Goal: Task Accomplishment & Management: Manage account settings

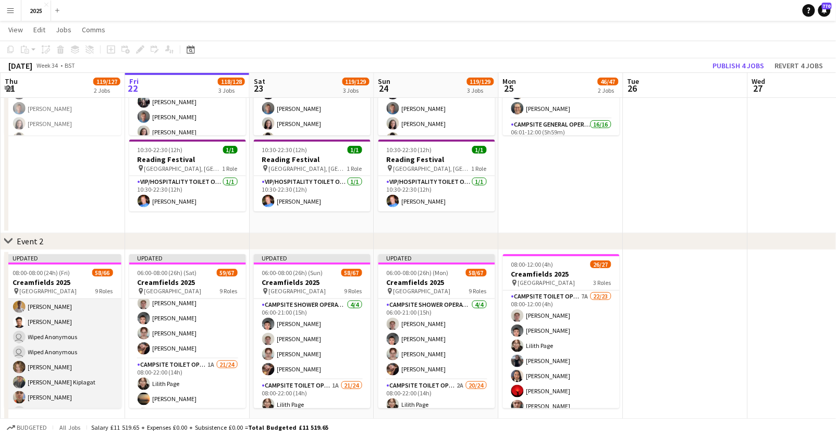
scroll to position [922, 0]
click at [59, 343] on app-card-role "Campsite Toilet Operative 3A 18/22 22:00-08:00 (10h) Viktoria Stetsenko Shane T…" at bounding box center [63, 294] width 117 height 353
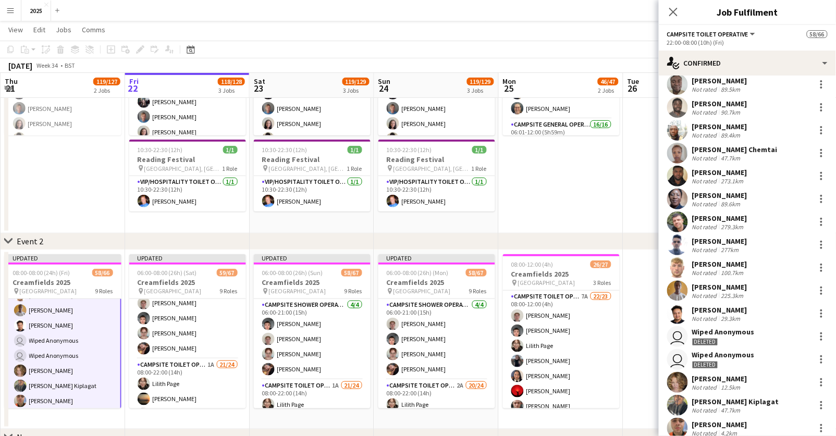
scroll to position [97, 0]
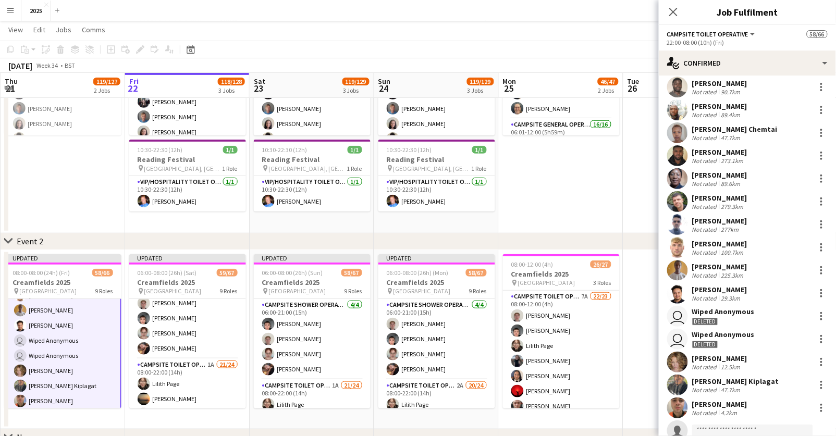
click at [13, 13] on app-icon "Menu" at bounding box center [10, 10] width 8 height 8
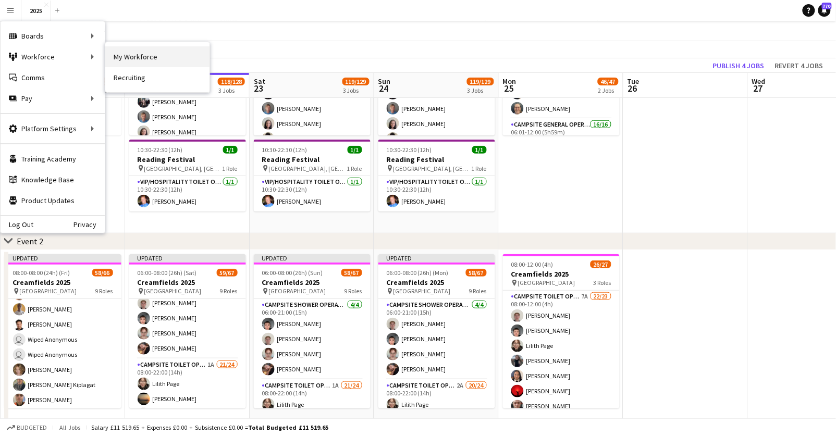
click at [152, 57] on link "My Workforce" at bounding box center [157, 56] width 104 height 21
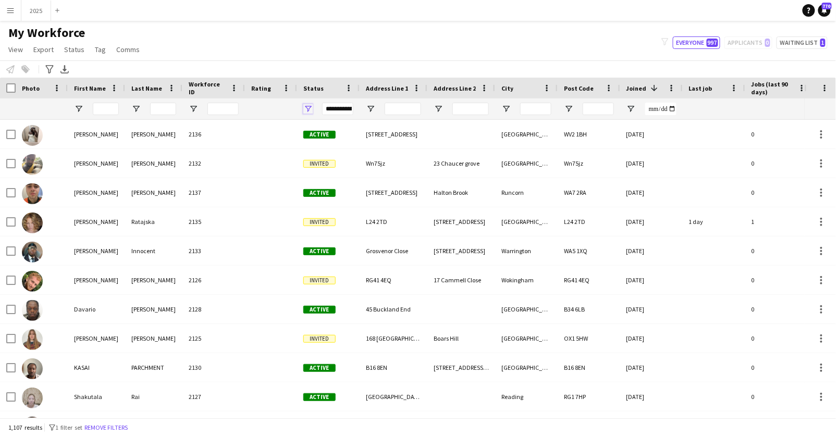
click at [307, 105] on span "Open Filter Menu" at bounding box center [307, 108] width 9 height 9
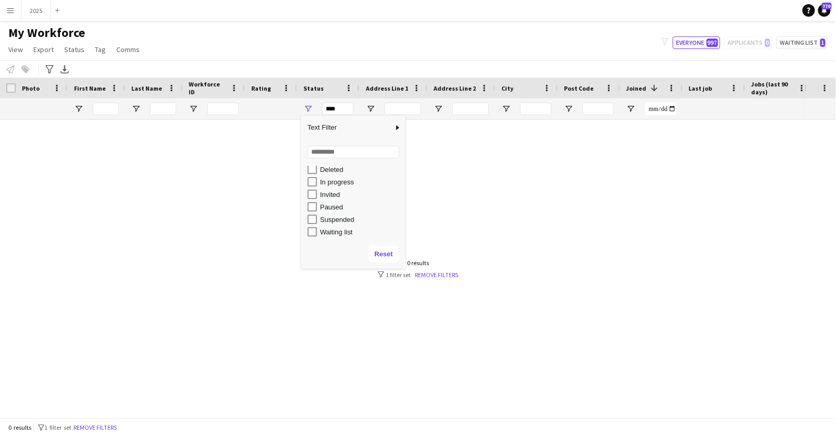
scroll to position [65, 0]
type input "**********"
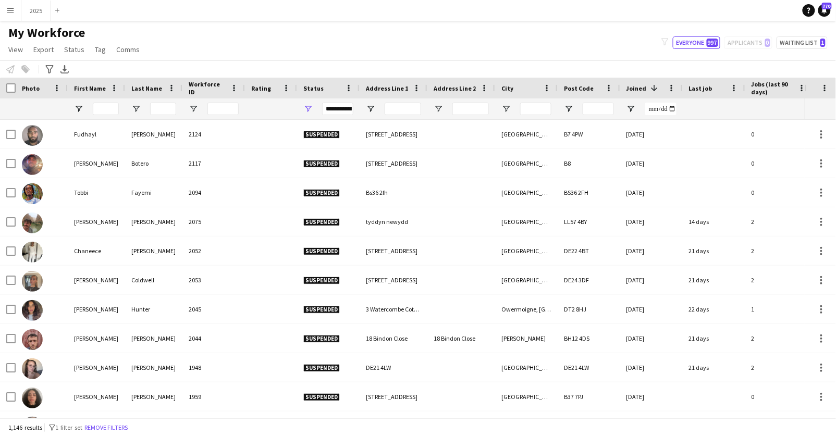
click at [298, 52] on div "My Workforce View Views Default view New view Update view Delete view Edit name…" at bounding box center [418, 42] width 836 height 35
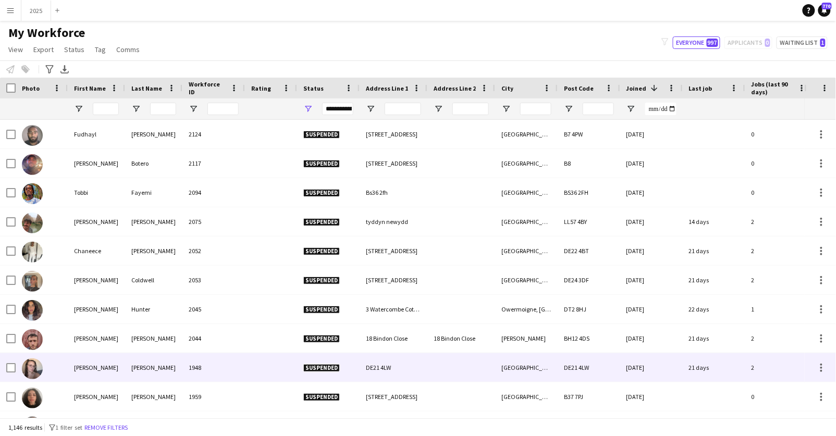
scroll to position [0, 0]
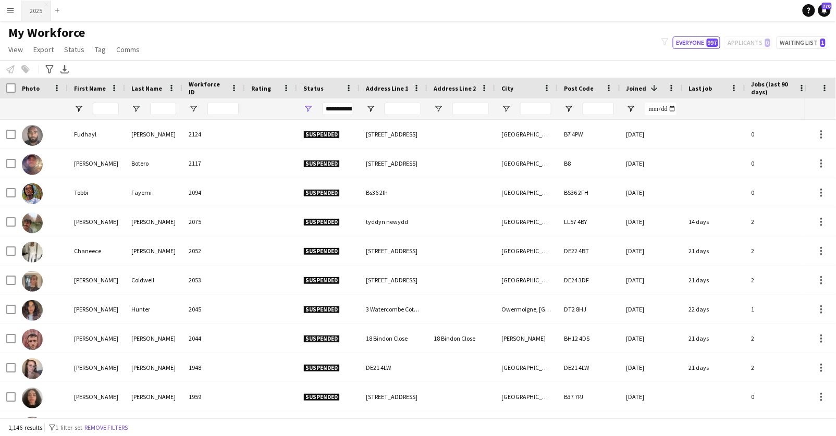
click at [39, 8] on button "2025 Close" at bounding box center [36, 11] width 30 height 20
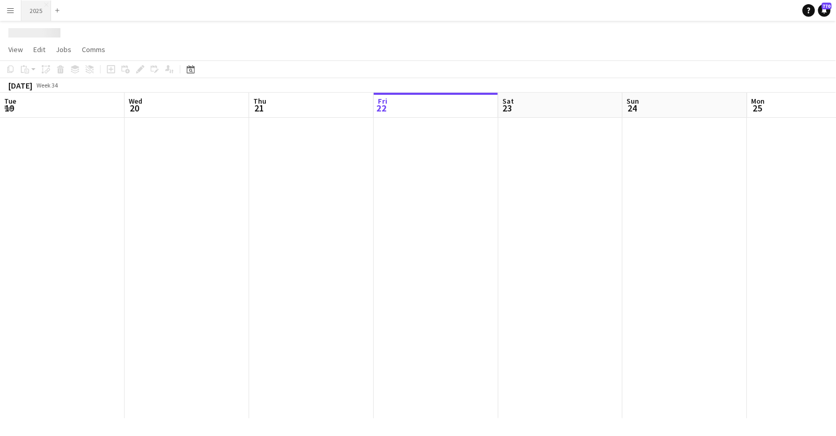
scroll to position [0, 249]
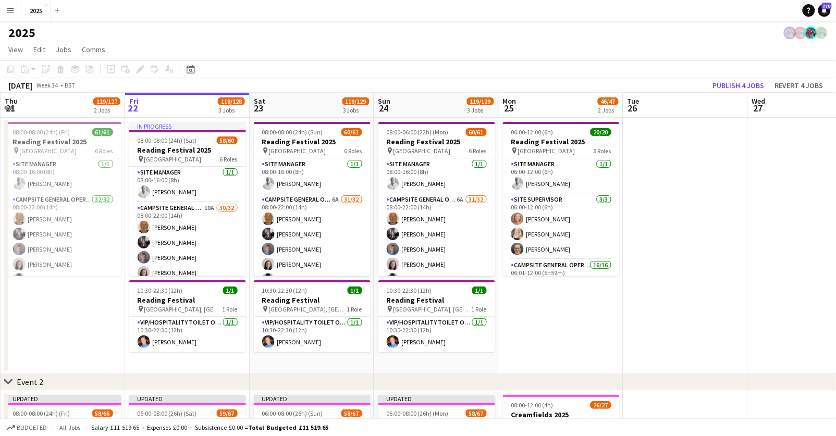
click at [10, 13] on app-icon "Menu" at bounding box center [10, 10] width 8 height 8
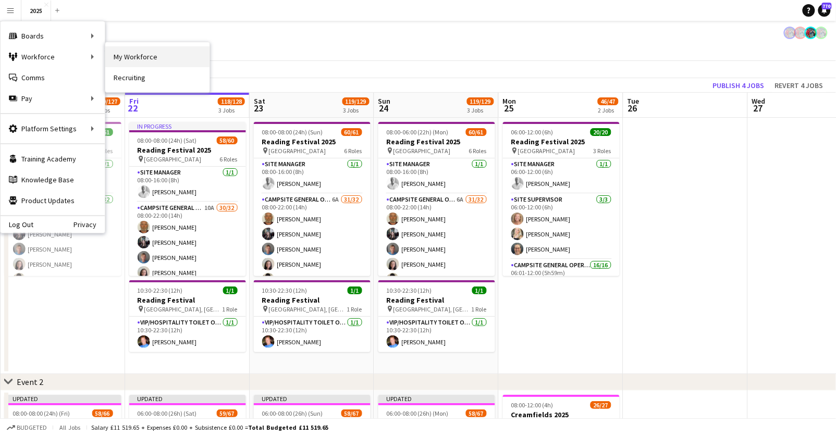
click at [135, 56] on link "My Workforce" at bounding box center [157, 56] width 104 height 21
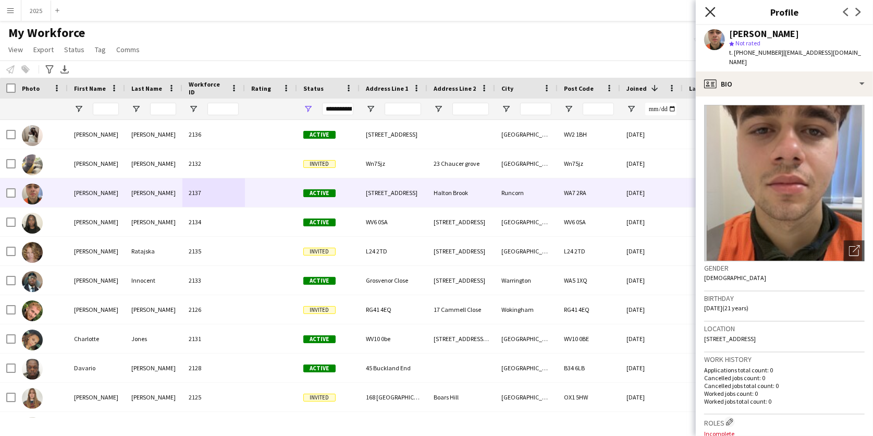
click at [712, 10] on icon "Close pop-in" at bounding box center [710, 12] width 10 height 10
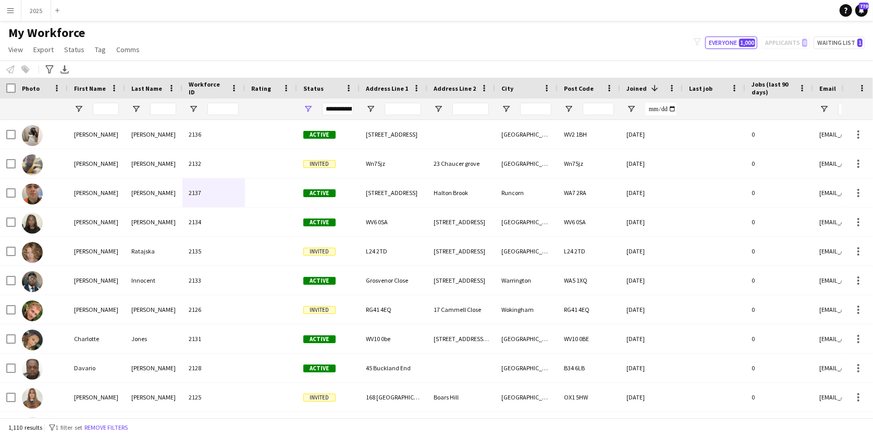
click at [7, 8] on app-icon "Menu" at bounding box center [10, 10] width 8 height 8
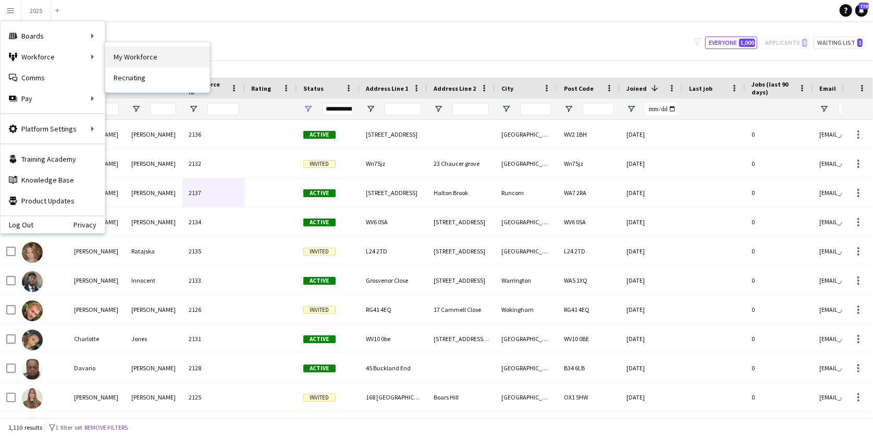
click at [128, 66] on link "My Workforce" at bounding box center [157, 56] width 104 height 21
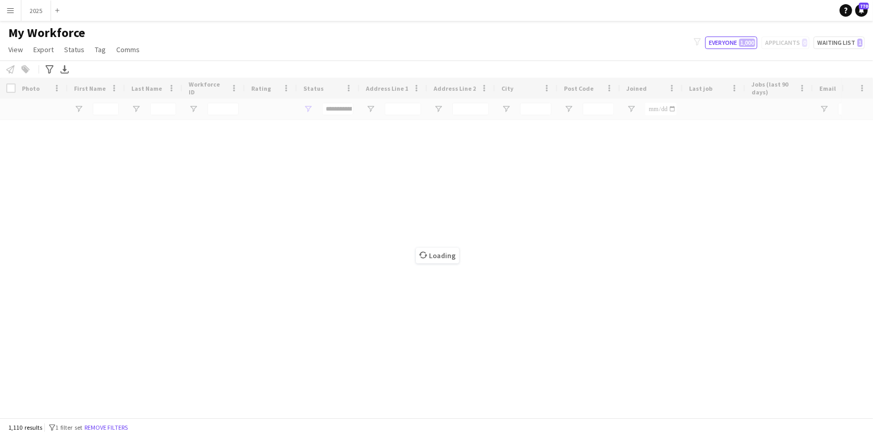
type input "**********"
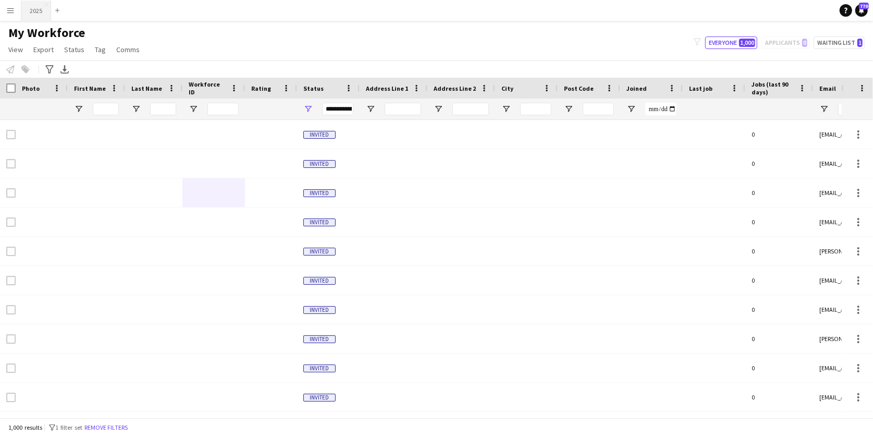
click at [38, 11] on button "2025 Close" at bounding box center [36, 11] width 30 height 20
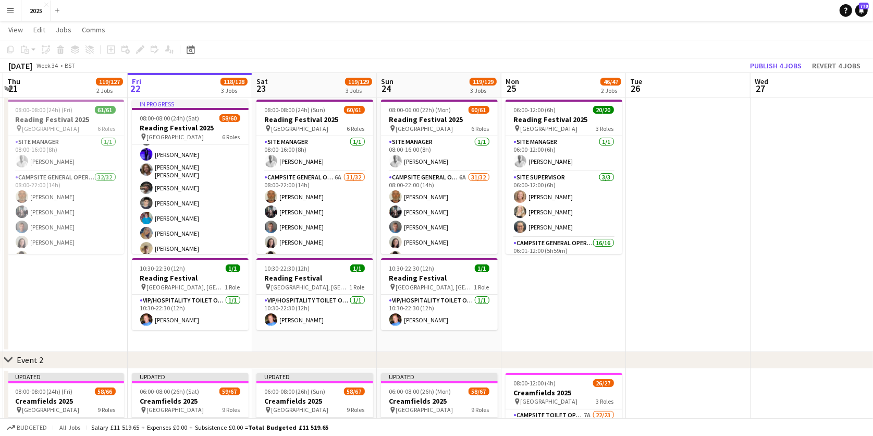
scroll to position [245, 0]
click at [16, 8] on button "Menu" at bounding box center [10, 10] width 21 height 21
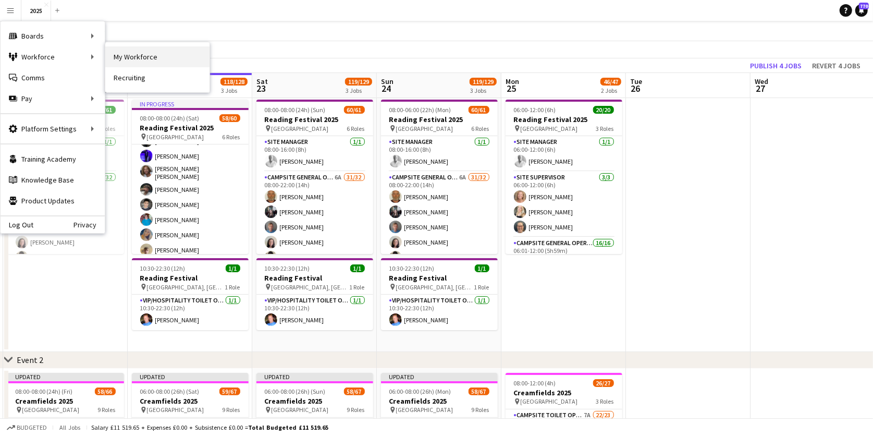
click at [127, 56] on link "My Workforce" at bounding box center [157, 56] width 104 height 21
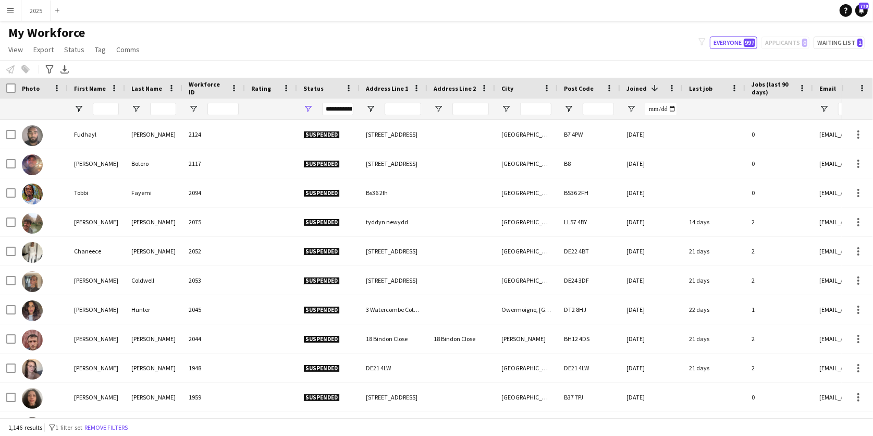
click at [314, 112] on div "**********" at bounding box center [328, 108] width 63 height 21
click at [307, 110] on span "Open Filter Menu" at bounding box center [307, 108] width 9 height 9
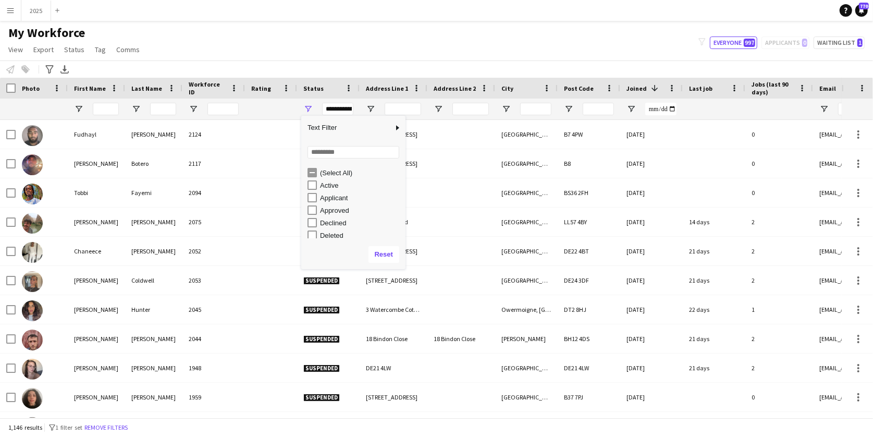
click at [312, 177] on div "(Select All)" at bounding box center [356, 172] width 98 height 13
type input "**********"
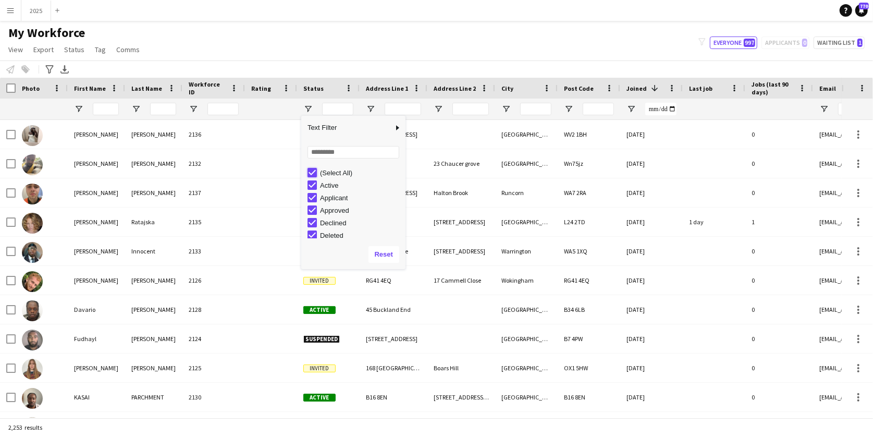
click at [310, 43] on div "My Workforce View Views Default view New view Update view Delete view Edit name…" at bounding box center [436, 42] width 873 height 35
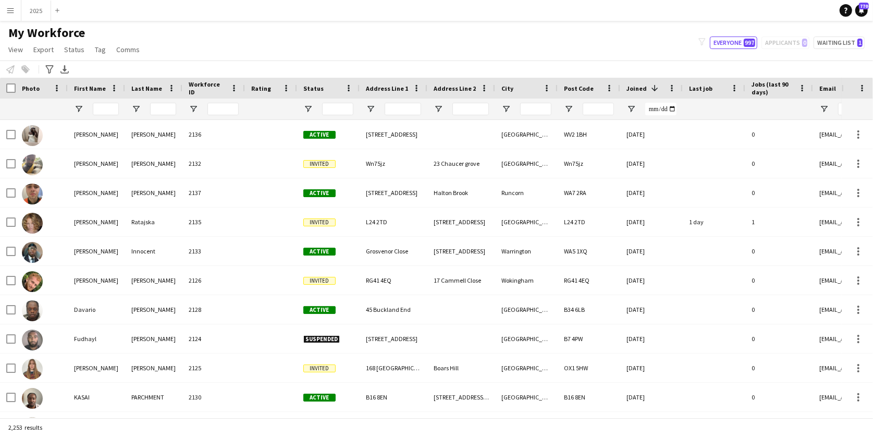
click at [9, 11] on app-icon "Menu" at bounding box center [10, 10] width 8 height 8
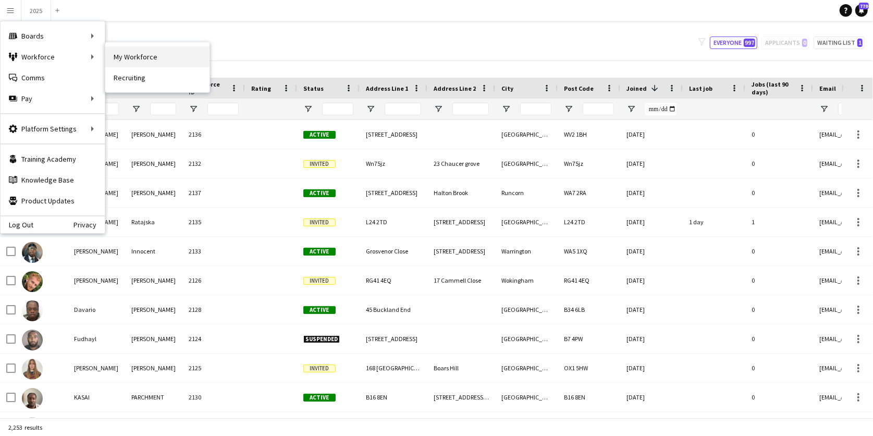
click at [124, 56] on link "My Workforce" at bounding box center [157, 56] width 104 height 21
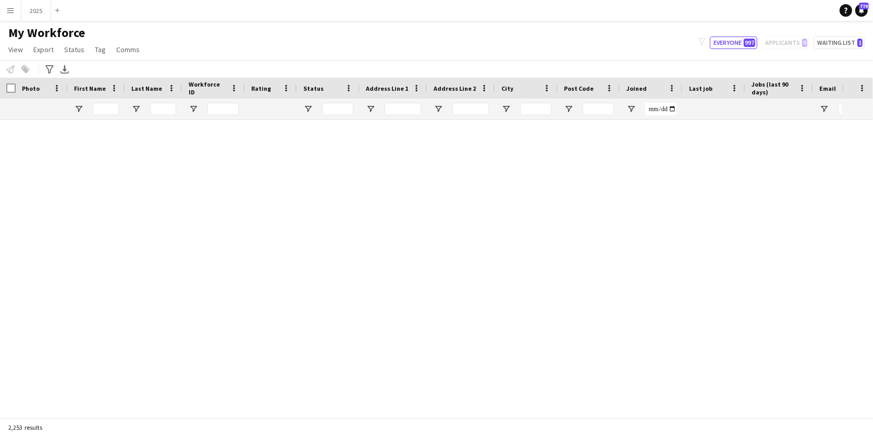
type input "**********"
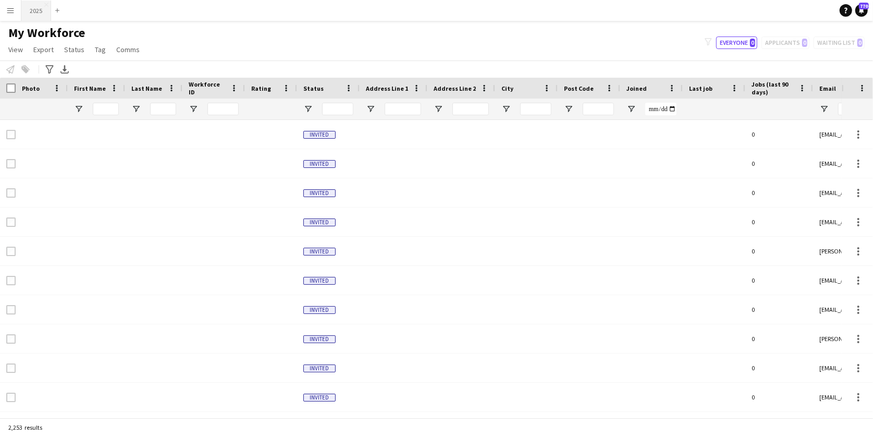
click at [36, 15] on button "2025 Close" at bounding box center [36, 11] width 30 height 20
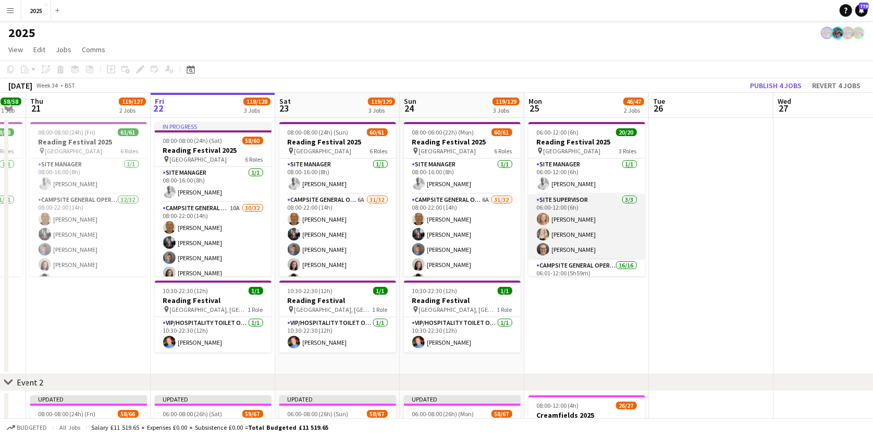
scroll to position [0, 212]
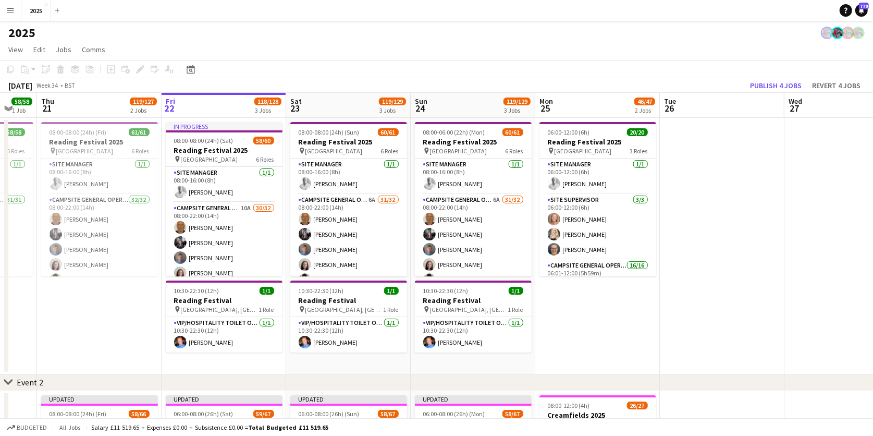
click at [724, 185] on app-date-cell at bounding box center [722, 246] width 125 height 256
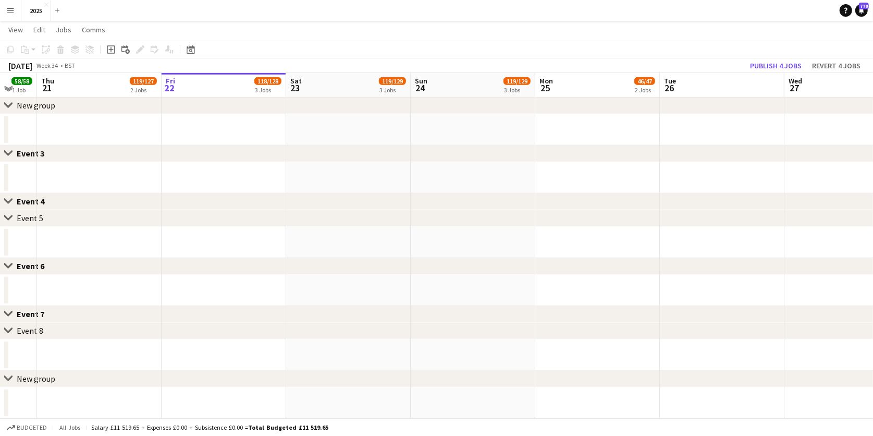
scroll to position [471, 0]
click at [11, 13] on app-icon "Menu" at bounding box center [10, 10] width 8 height 8
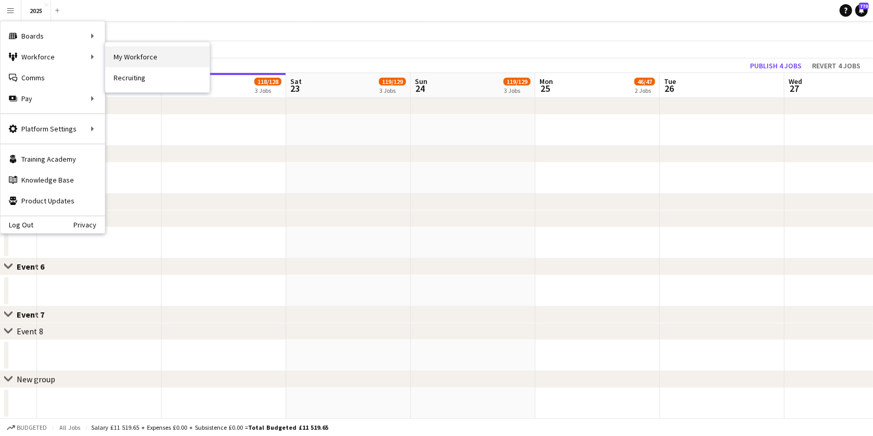
click at [131, 60] on link "My Workforce" at bounding box center [157, 56] width 104 height 21
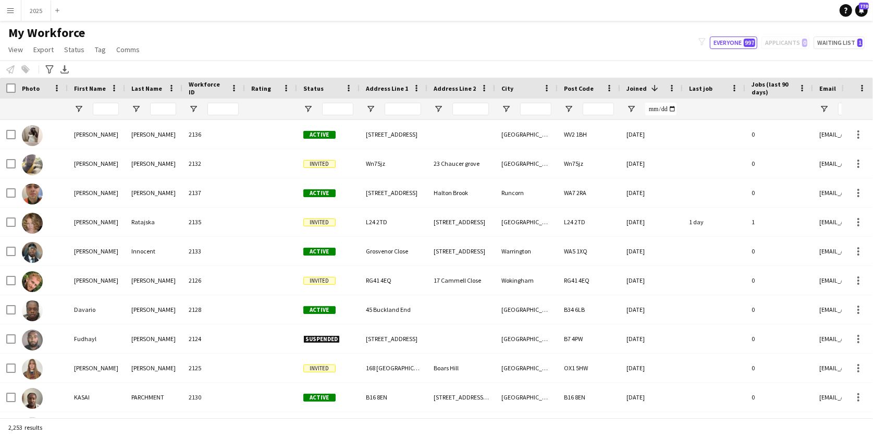
click at [14, 11] on app-icon "Menu" at bounding box center [10, 10] width 8 height 8
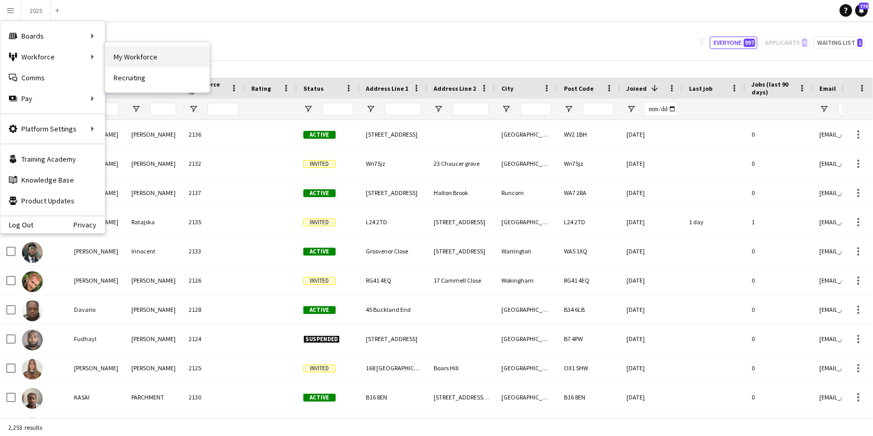
click at [144, 61] on link "My Workforce" at bounding box center [157, 56] width 104 height 21
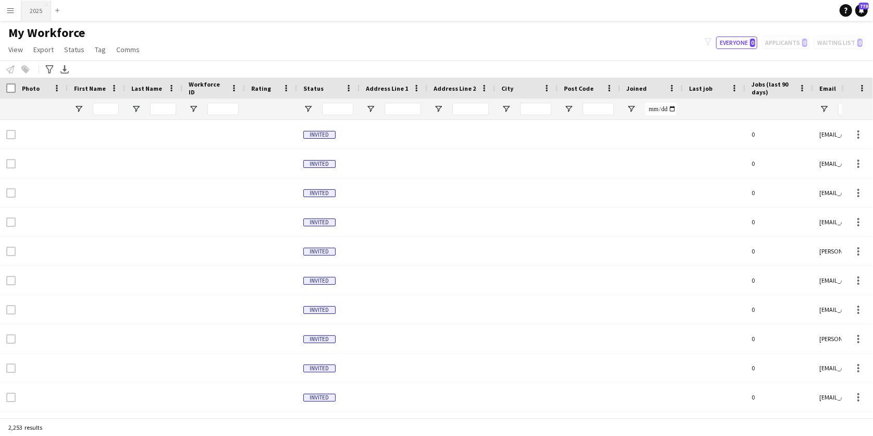
click at [36, 11] on button "2025 Close" at bounding box center [36, 11] width 30 height 20
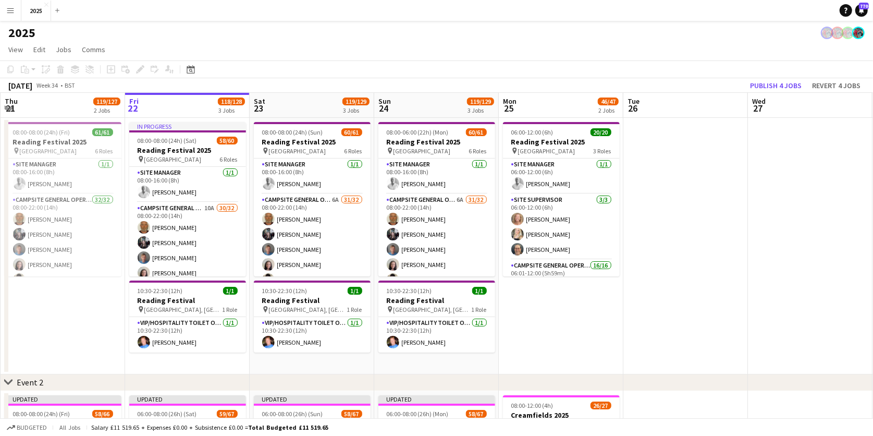
click at [13, 11] on app-icon "Menu" at bounding box center [10, 10] width 8 height 8
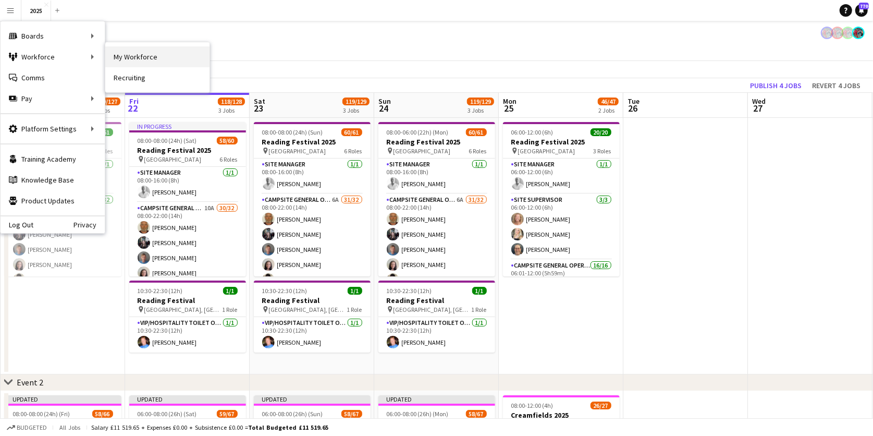
click at [128, 61] on link "My Workforce" at bounding box center [157, 56] width 104 height 21
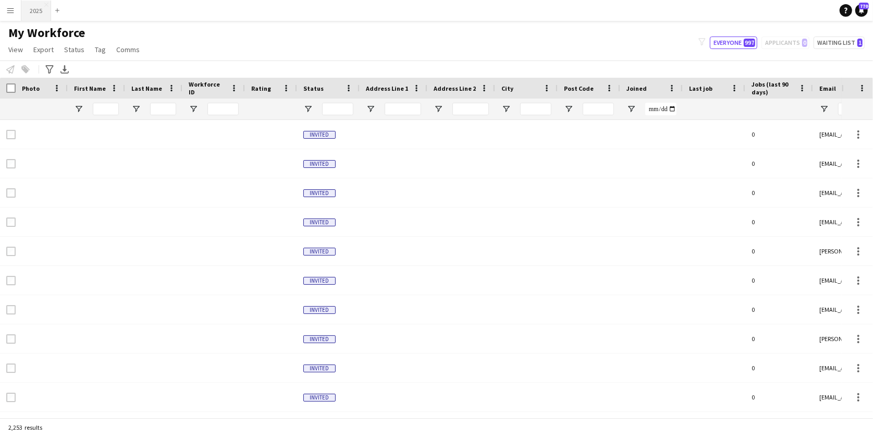
click at [39, 13] on button "2025 Close" at bounding box center [36, 11] width 30 height 20
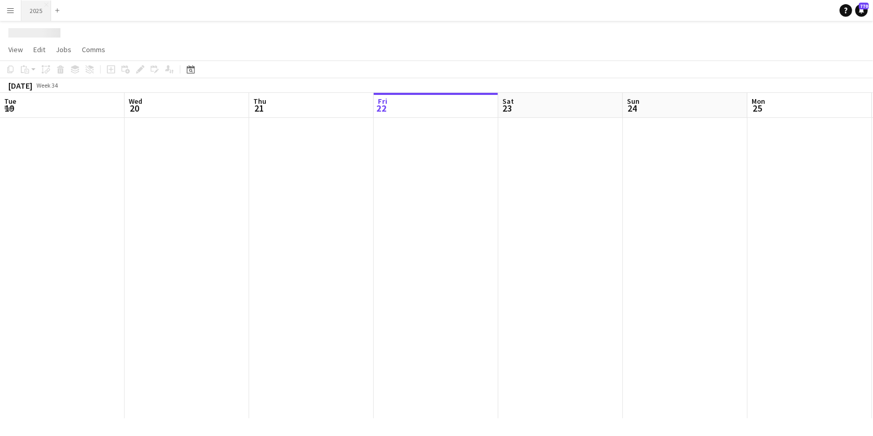
scroll to position [0, 249]
